Goal: Task Accomplishment & Management: Manage account settings

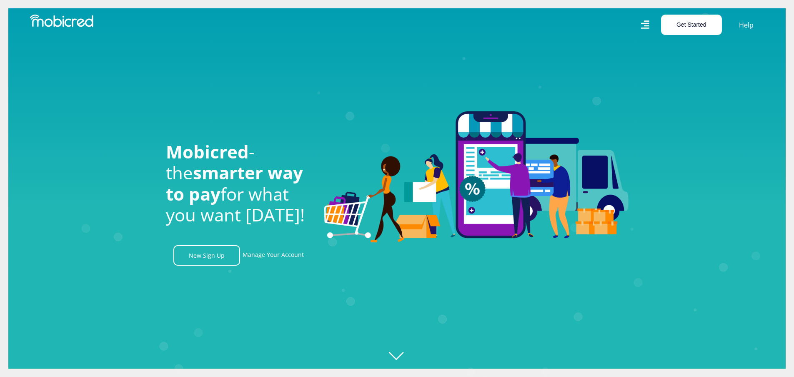
scroll to position [0, 1543]
click at [260, 258] on link "Manage Your Account" at bounding box center [272, 255] width 61 height 20
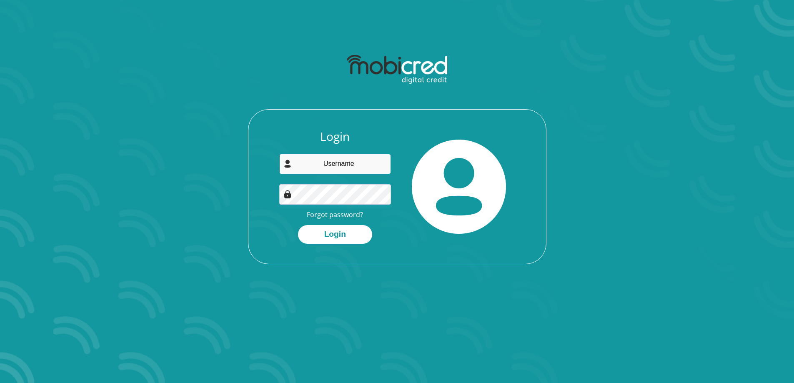
click at [327, 160] on input "email" at bounding box center [335, 164] width 112 height 20
type input "jvdsdebs1967@gmail.com"
click at [349, 234] on button "Login" at bounding box center [335, 234] width 74 height 19
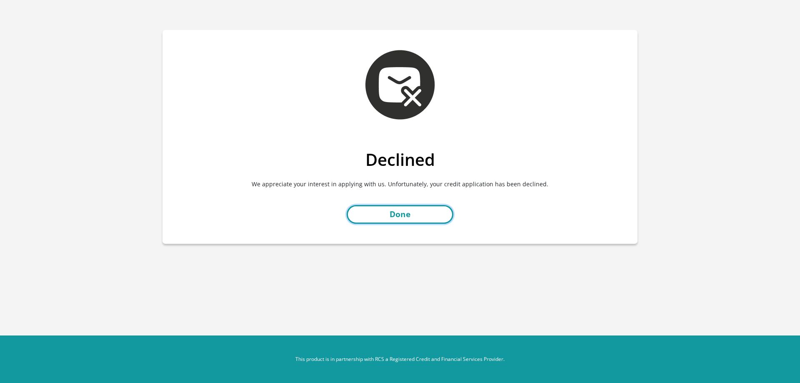
click at [428, 212] on link "Done" at bounding box center [400, 214] width 107 height 19
click at [386, 215] on link "Done" at bounding box center [400, 214] width 107 height 19
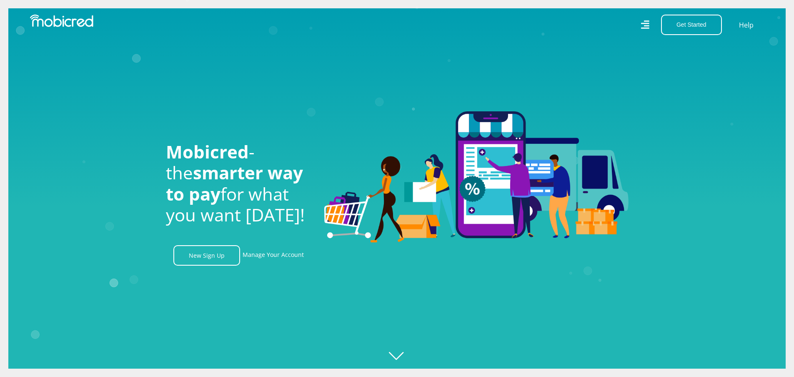
scroll to position [0, 592]
